Goal: Contribute content

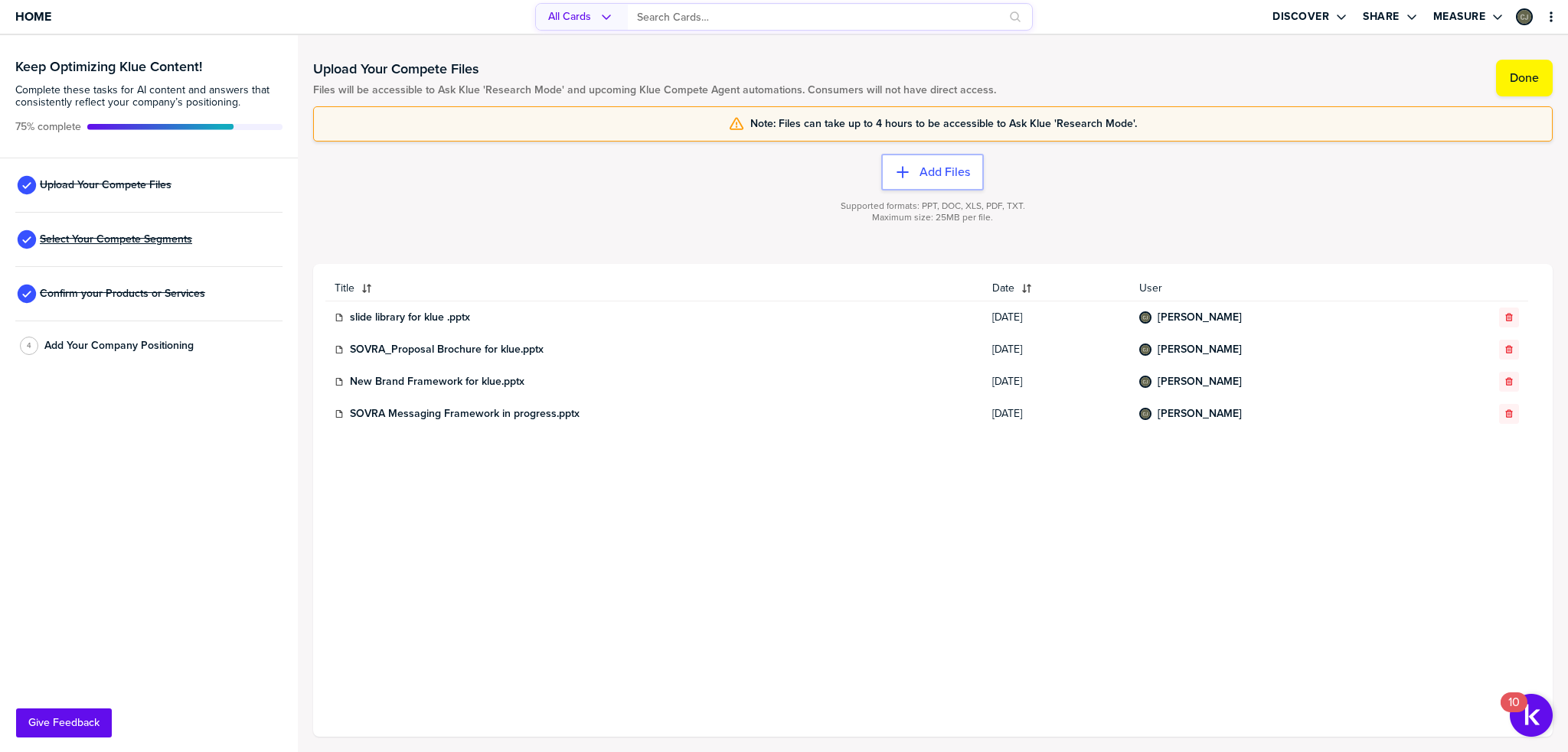
click at [103, 238] on span "Select Your Compete Segments" at bounding box center [115, 239] width 153 height 12
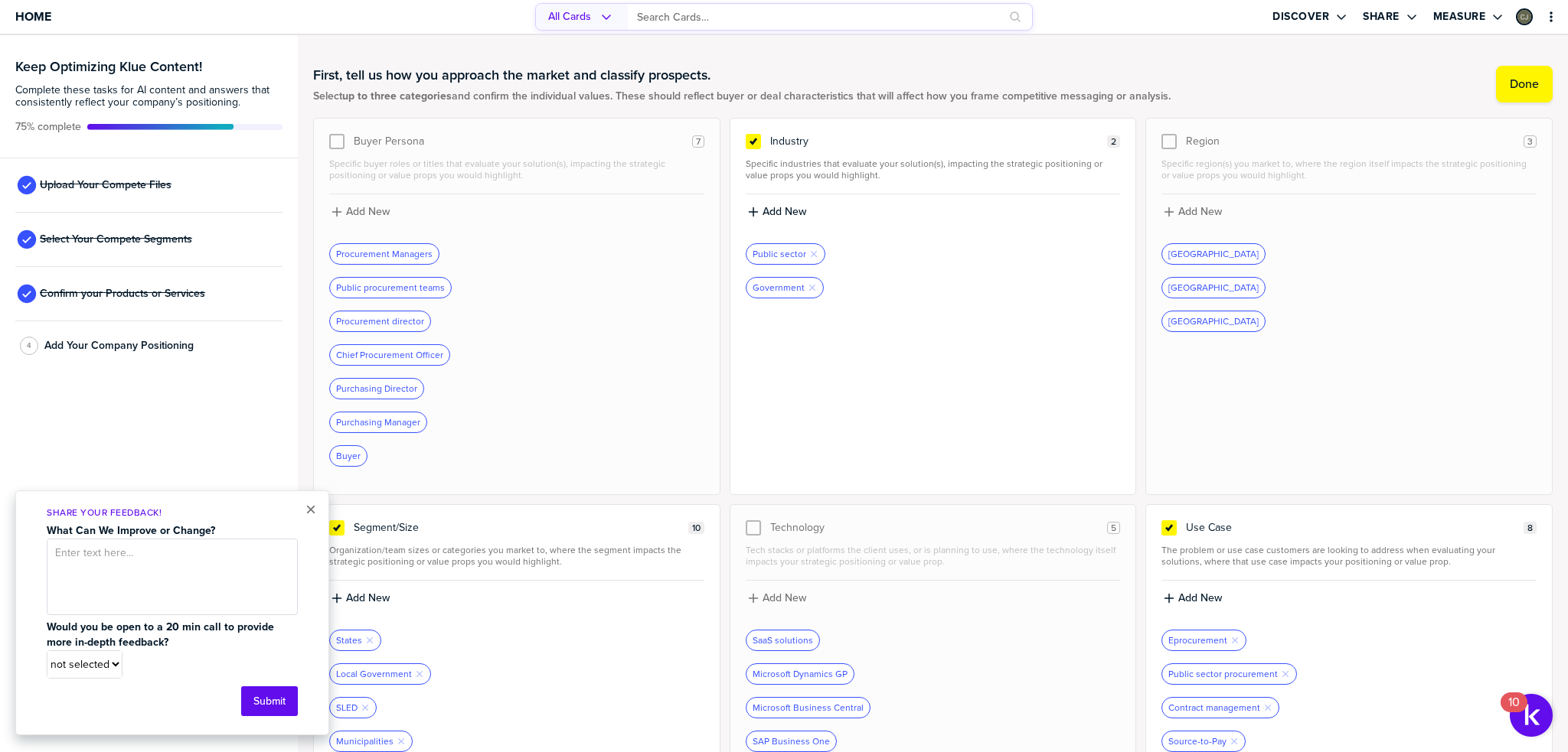
click at [303, 510] on div "× Share Your Feedback! What Can We Improve or Change? Would you be open to a 20…" at bounding box center [172, 612] width 314 height 245
click at [307, 509] on button "×" at bounding box center [310, 509] width 11 height 19
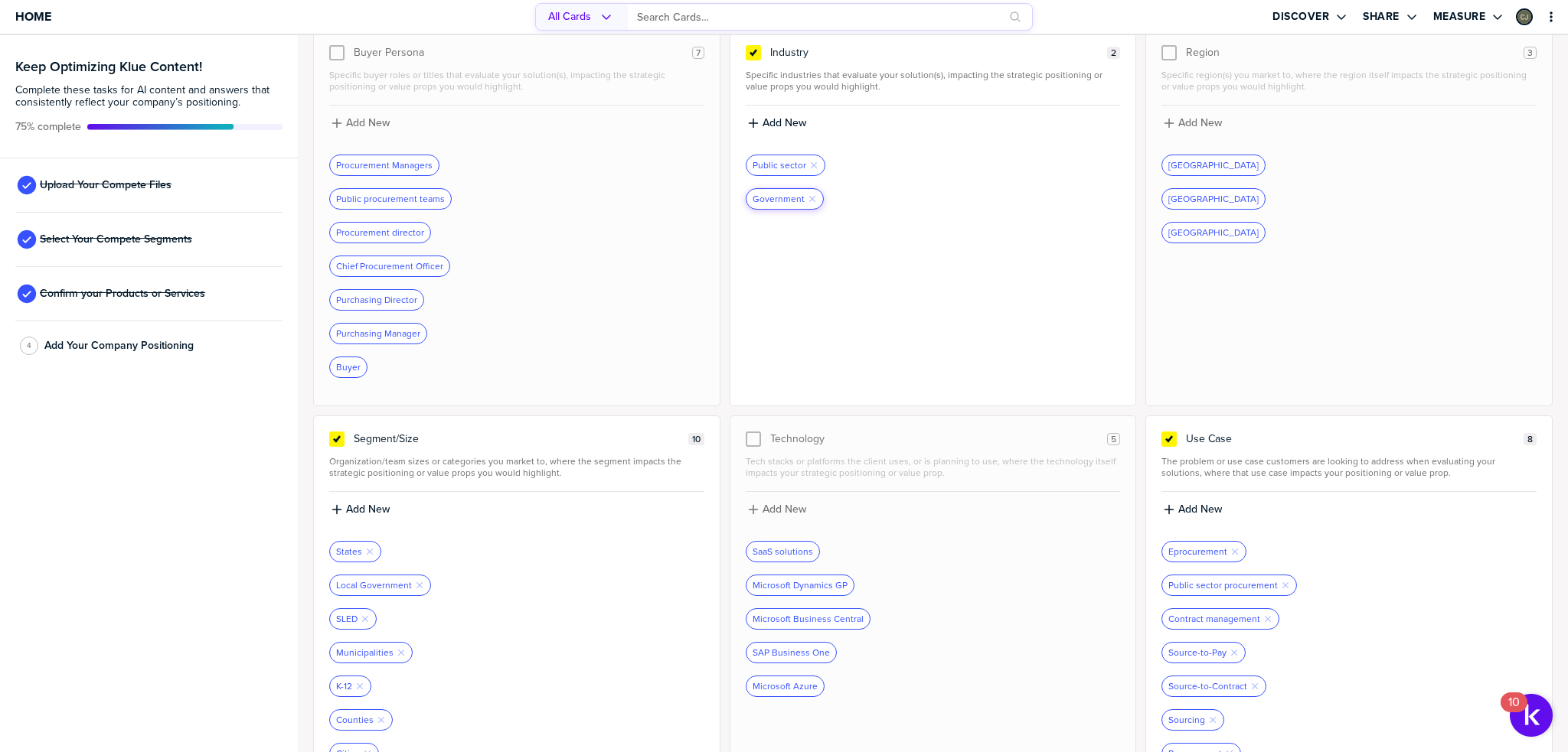
scroll to position [153, 0]
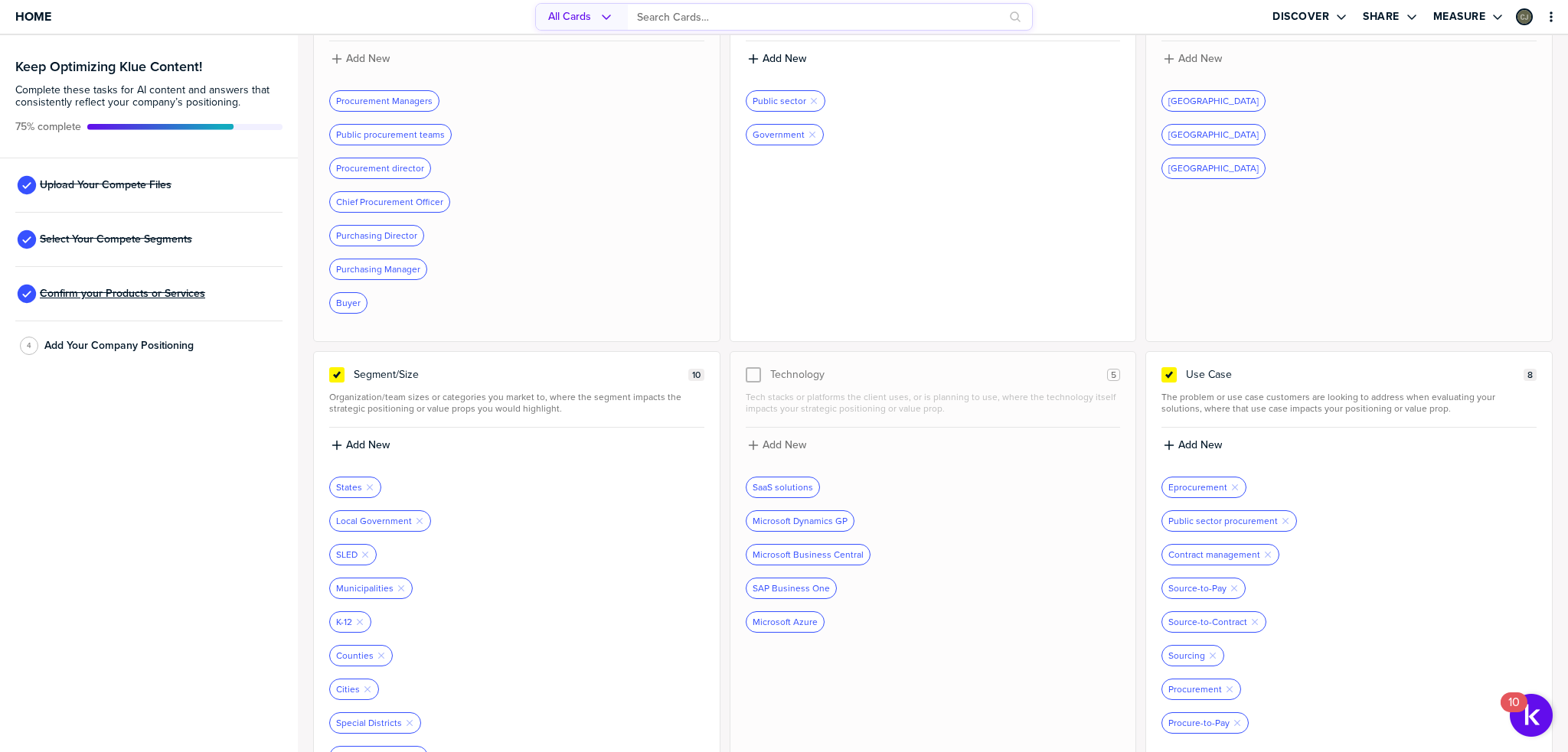
click at [120, 297] on span "Confirm your Products or Services" at bounding box center [122, 293] width 165 height 12
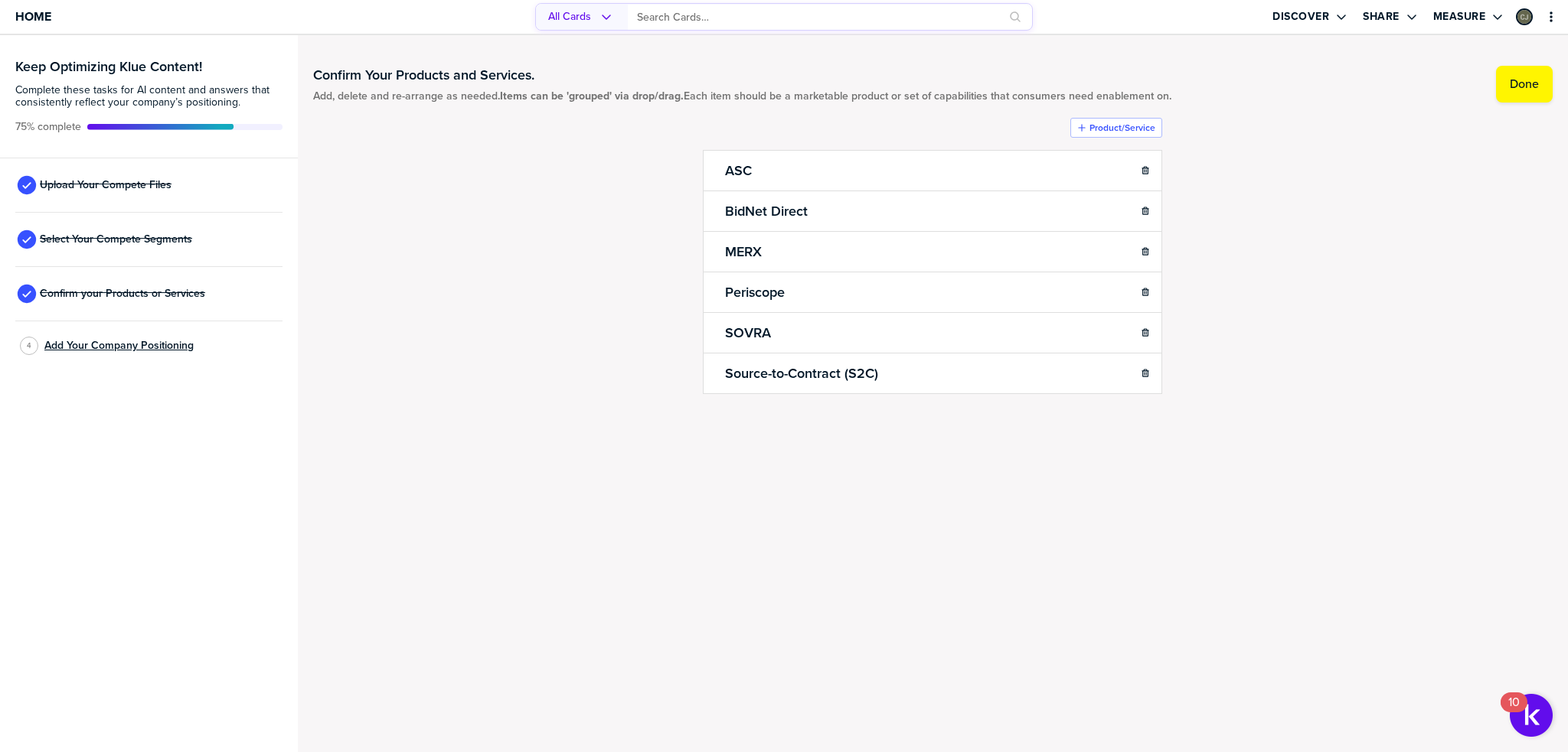
click at [128, 345] on span "Add Your Company Positioning" at bounding box center [119, 345] width 150 height 12
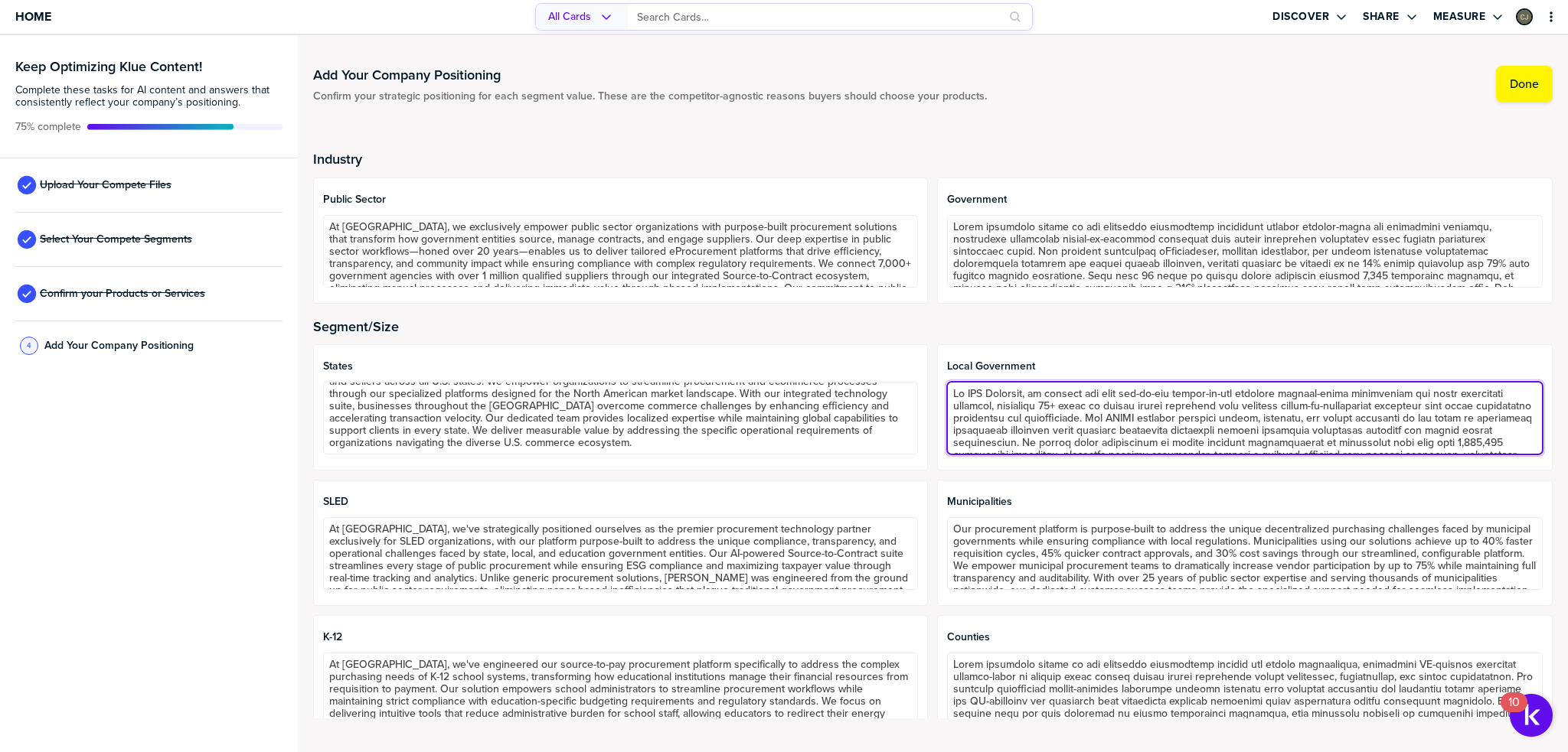
drag, startPoint x: 968, startPoint y: 397, endPoint x: 1016, endPoint y: 394, distance: 48.1
click at [1016, 394] on textarea at bounding box center [1245, 418] width 596 height 73
drag, startPoint x: 1036, startPoint y: 394, endPoint x: 961, endPoint y: 390, distance: 75.1
click at [961, 390] on textarea at bounding box center [1245, 418] width 596 height 73
paste textarea "[URL][DOMAIN_NAME]"
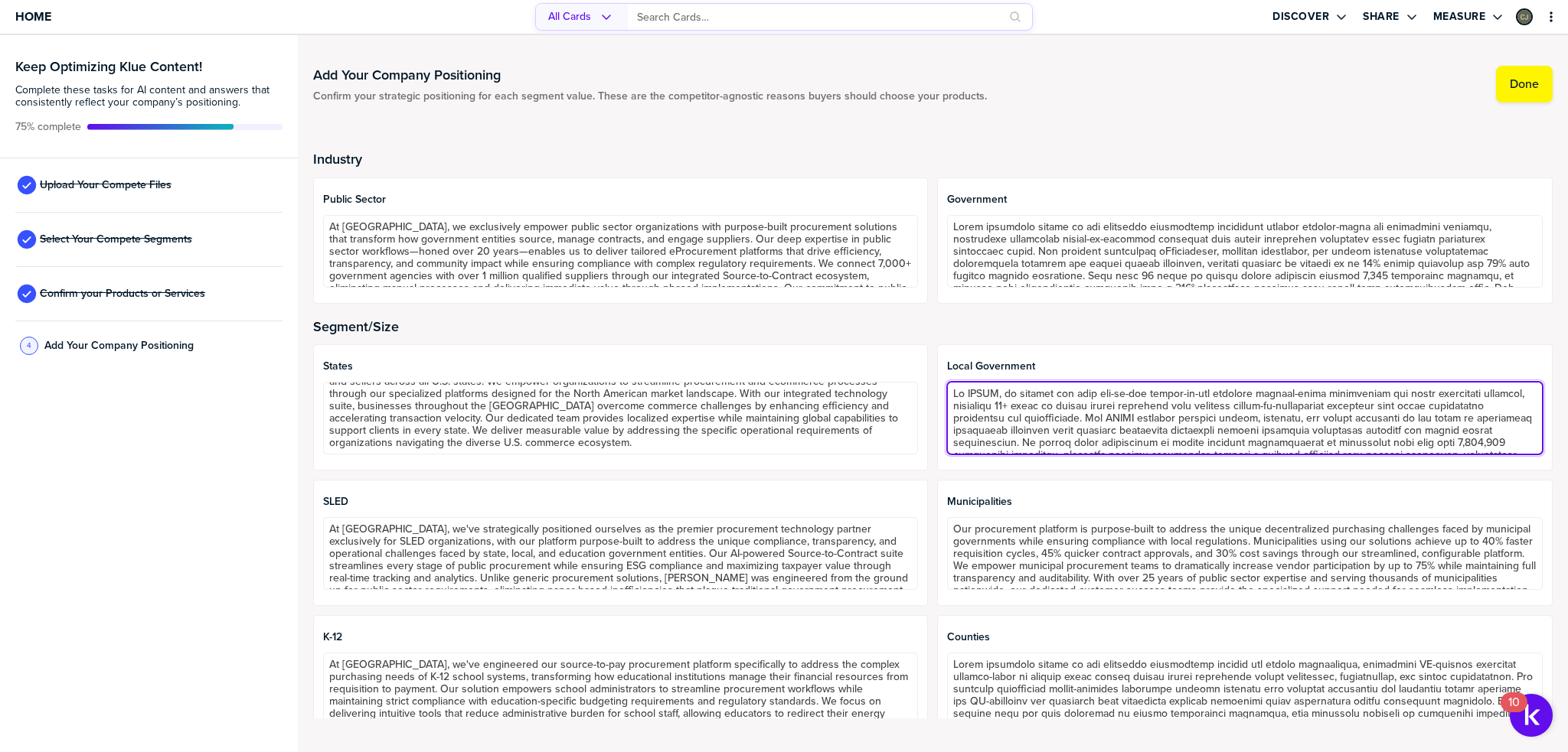
type textarea "At [GEOGRAPHIC_DATA], we deliver the only end-to-end source-to-pay platform pur…"
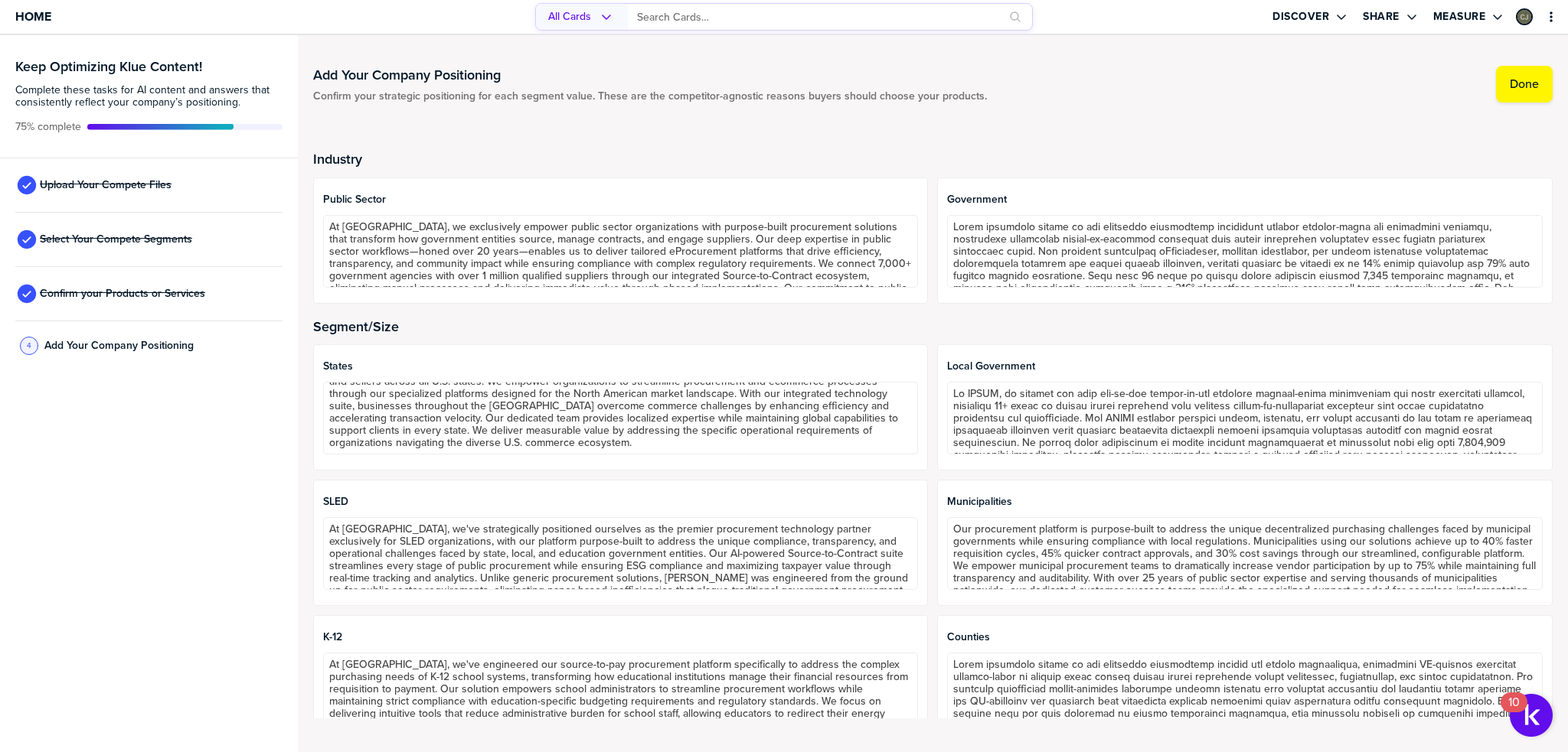
click at [1035, 515] on div at bounding box center [1245, 512] width 596 height 9
click at [42, 19] on span "Home" at bounding box center [33, 16] width 36 height 13
